Goal: Task Accomplishment & Management: Manage account settings

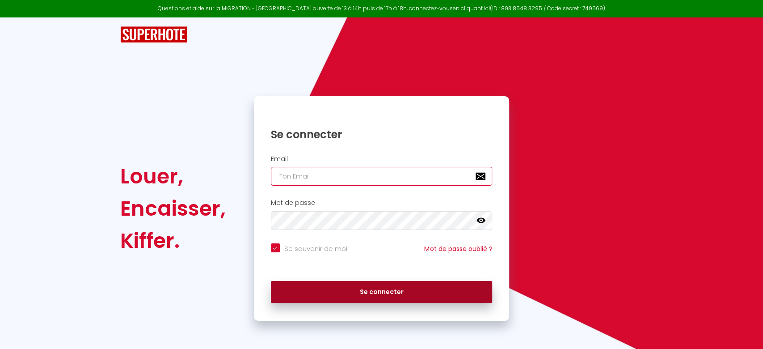
type input "[PERSON_NAME][EMAIL_ADDRESS][DOMAIN_NAME]"
click at [354, 292] on button "Se connecter" at bounding box center [382, 292] width 222 height 22
checkbox input "true"
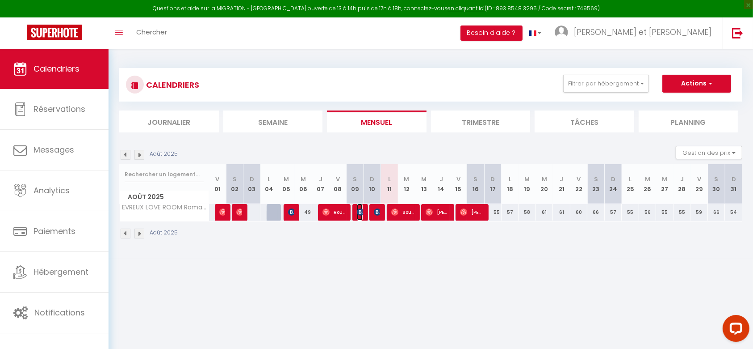
click at [358, 213] on img at bounding box center [360, 211] width 7 height 7
select select "OK"
select select "0"
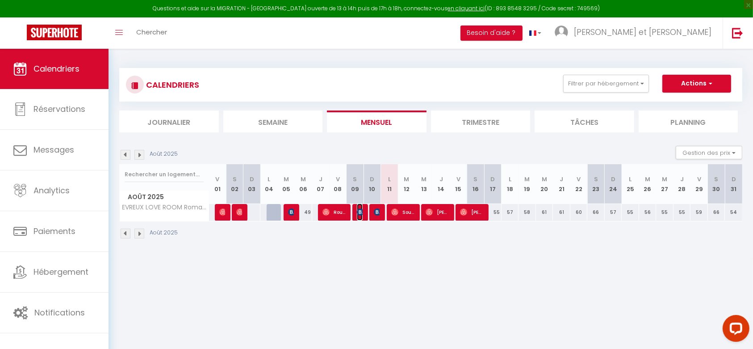
select select "1"
select select
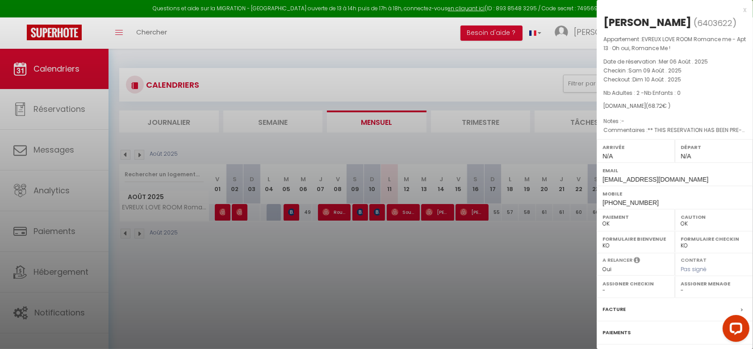
click at [358, 237] on div at bounding box center [376, 174] width 753 height 349
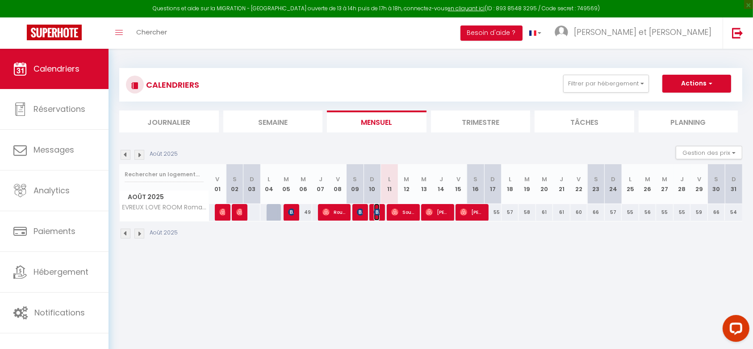
click at [376, 209] on img at bounding box center [377, 211] width 7 height 7
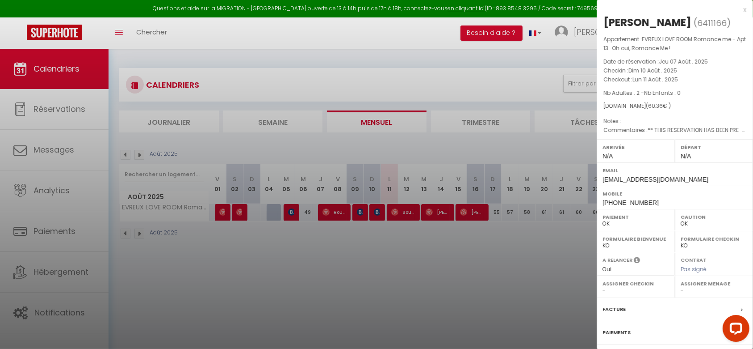
click at [361, 210] on div at bounding box center [376, 174] width 753 height 349
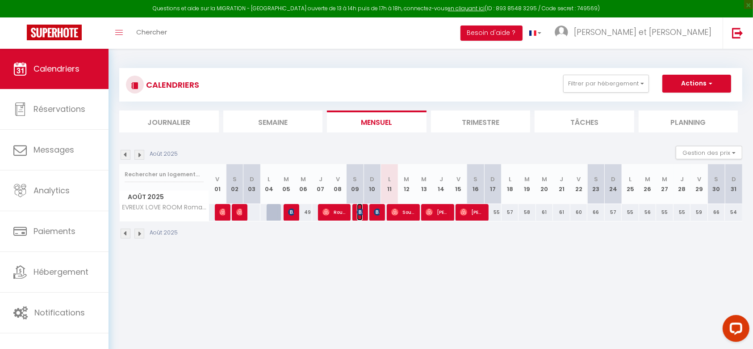
click at [362, 206] on span "[PERSON_NAME]" at bounding box center [360, 211] width 6 height 17
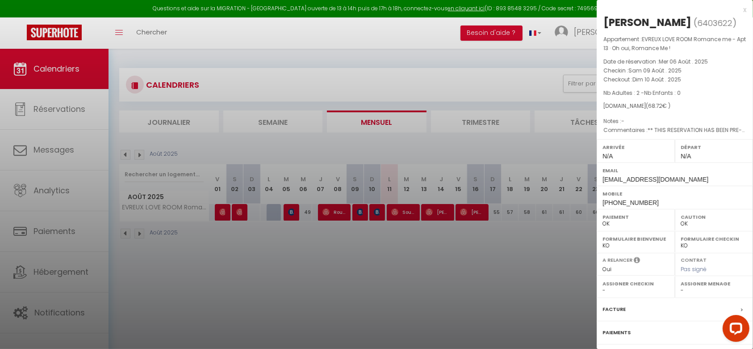
click at [375, 207] on div at bounding box center [376, 174] width 753 height 349
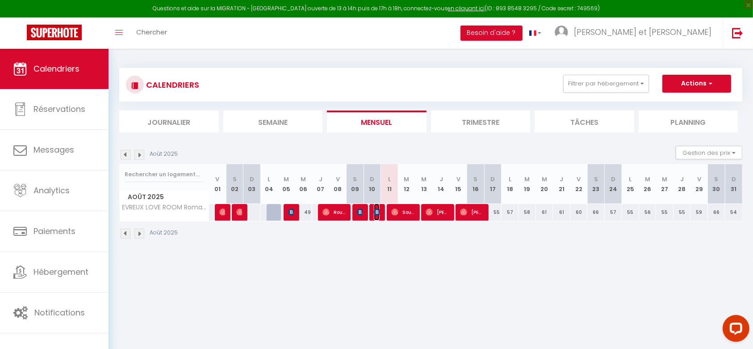
click at [376, 214] on img at bounding box center [377, 211] width 7 height 7
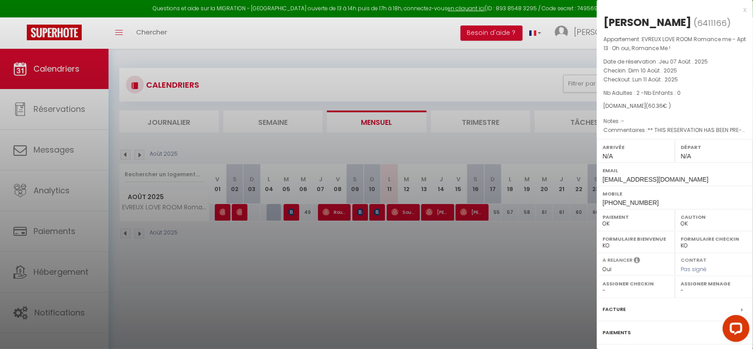
click at [356, 210] on div at bounding box center [376, 174] width 753 height 349
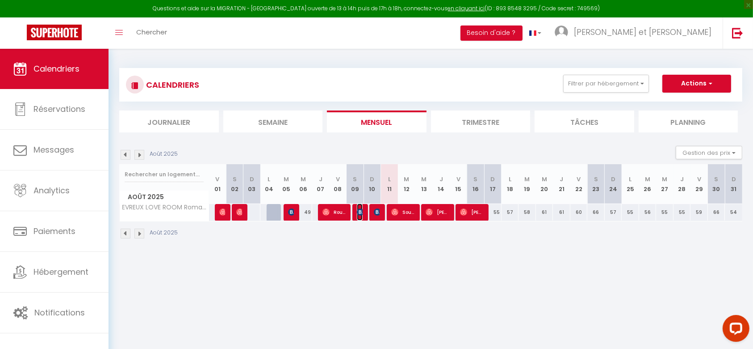
click at [358, 213] on img at bounding box center [360, 211] width 7 height 7
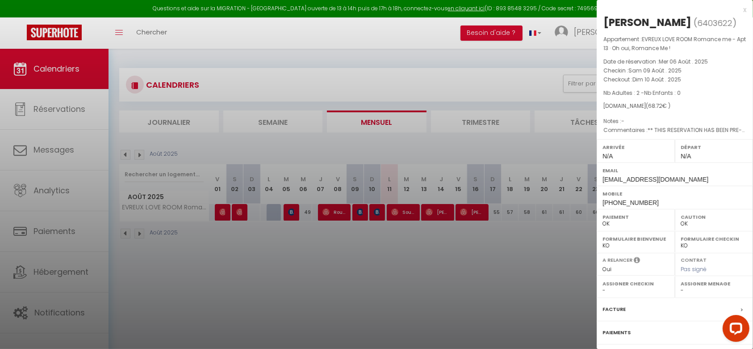
click at [416, 250] on div at bounding box center [376, 174] width 753 height 349
